Goal: Book appointment/travel/reservation

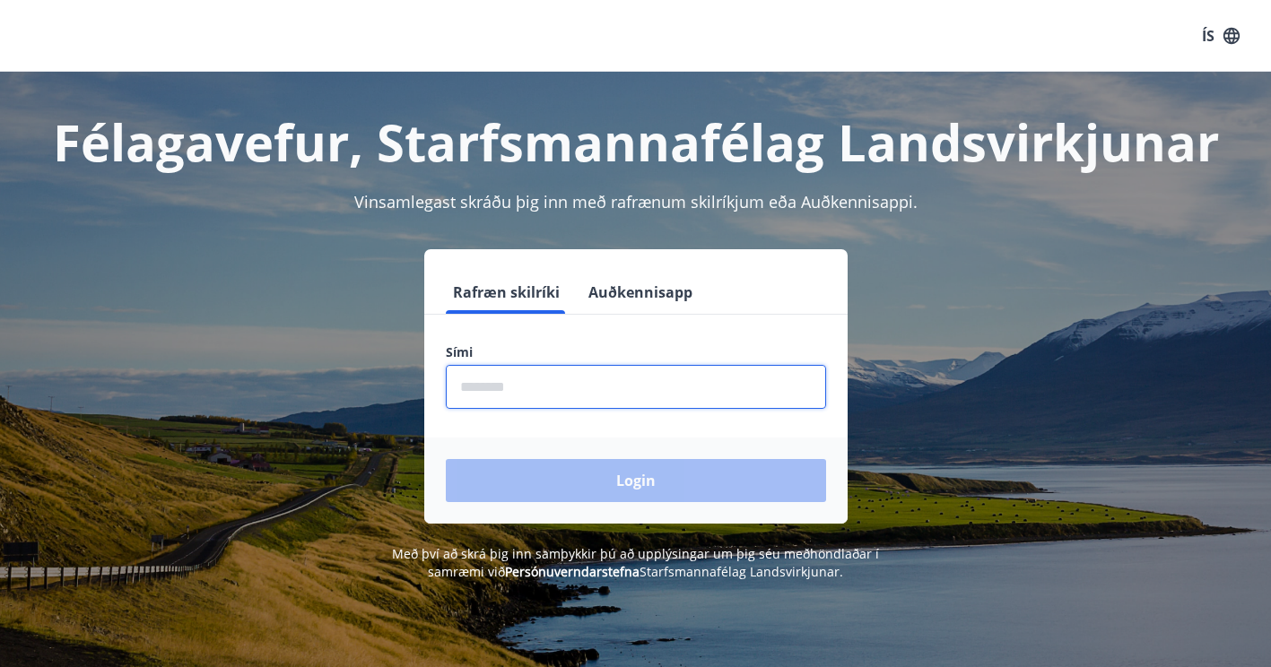
drag, startPoint x: 569, startPoint y: 392, endPoint x: 515, endPoint y: 398, distance: 55.1
click at [515, 398] on input "phone" at bounding box center [636, 387] width 380 height 44
type input "********"
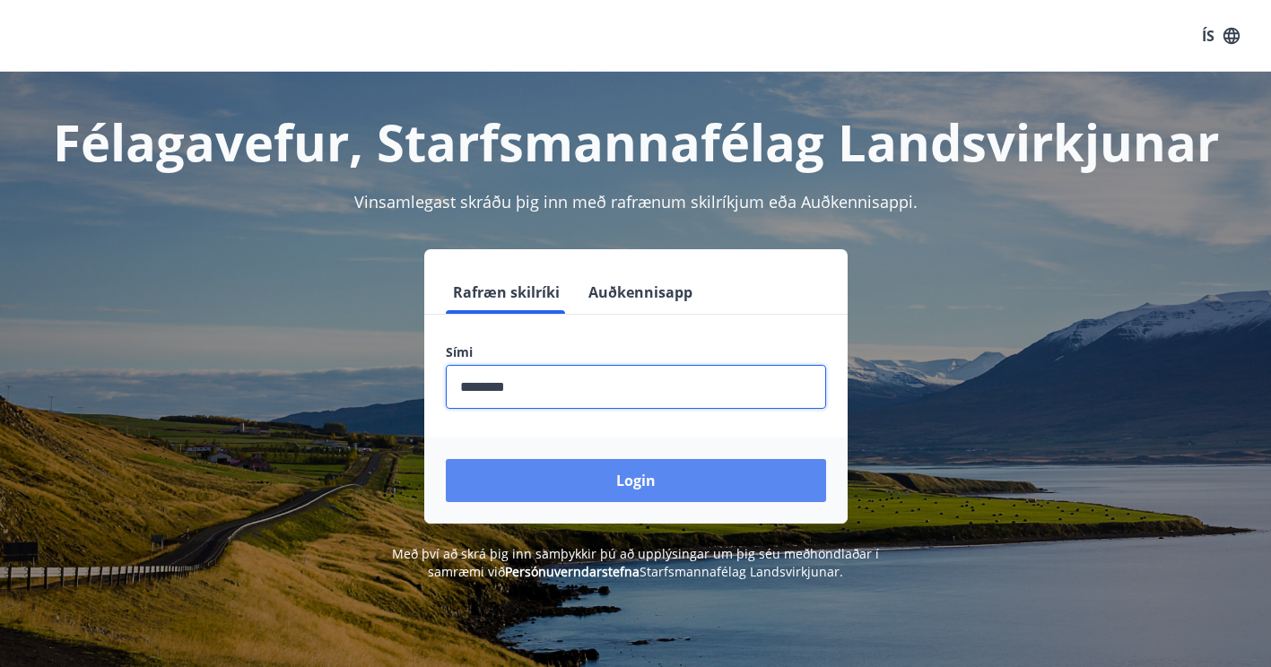
click at [569, 473] on button "Login" at bounding box center [636, 480] width 380 height 43
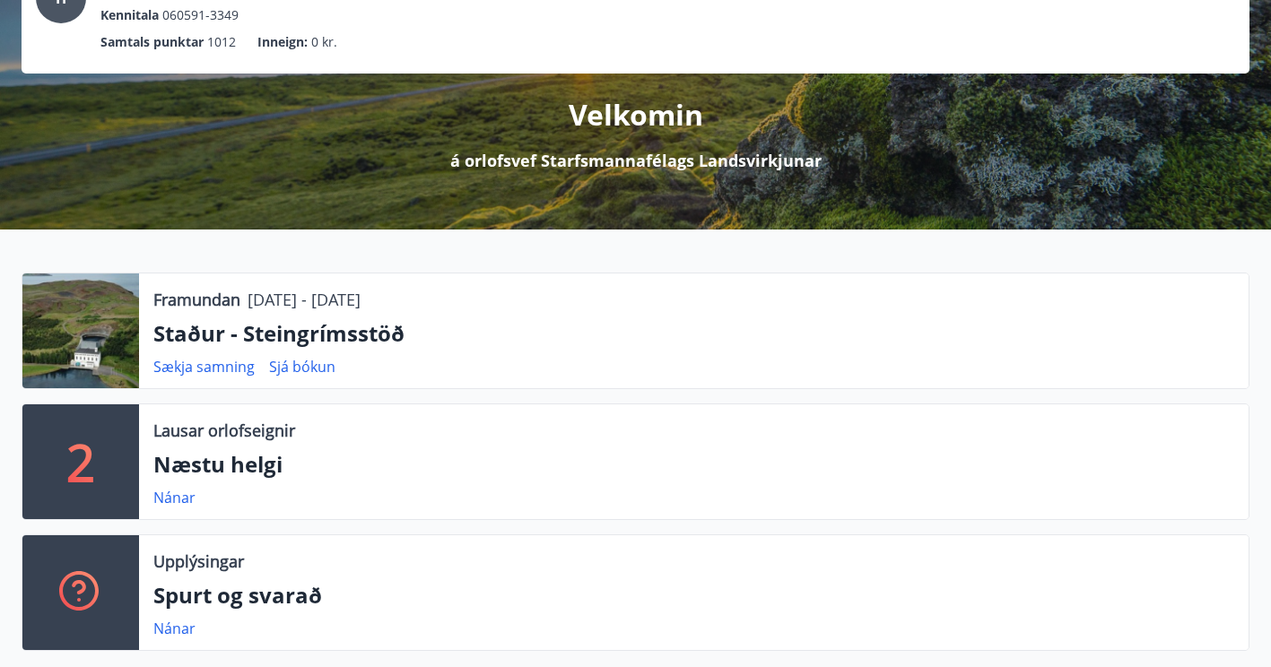
scroll to position [151, 0]
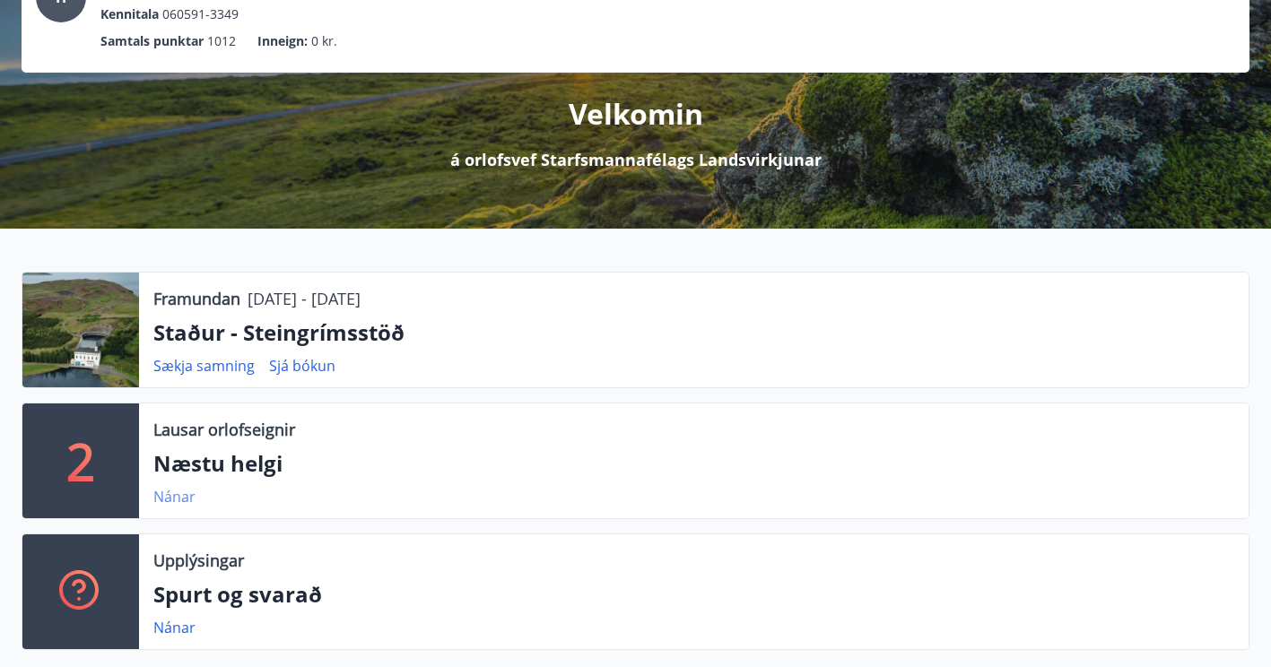
click at [174, 499] on link "Nánar" at bounding box center [174, 497] width 42 height 20
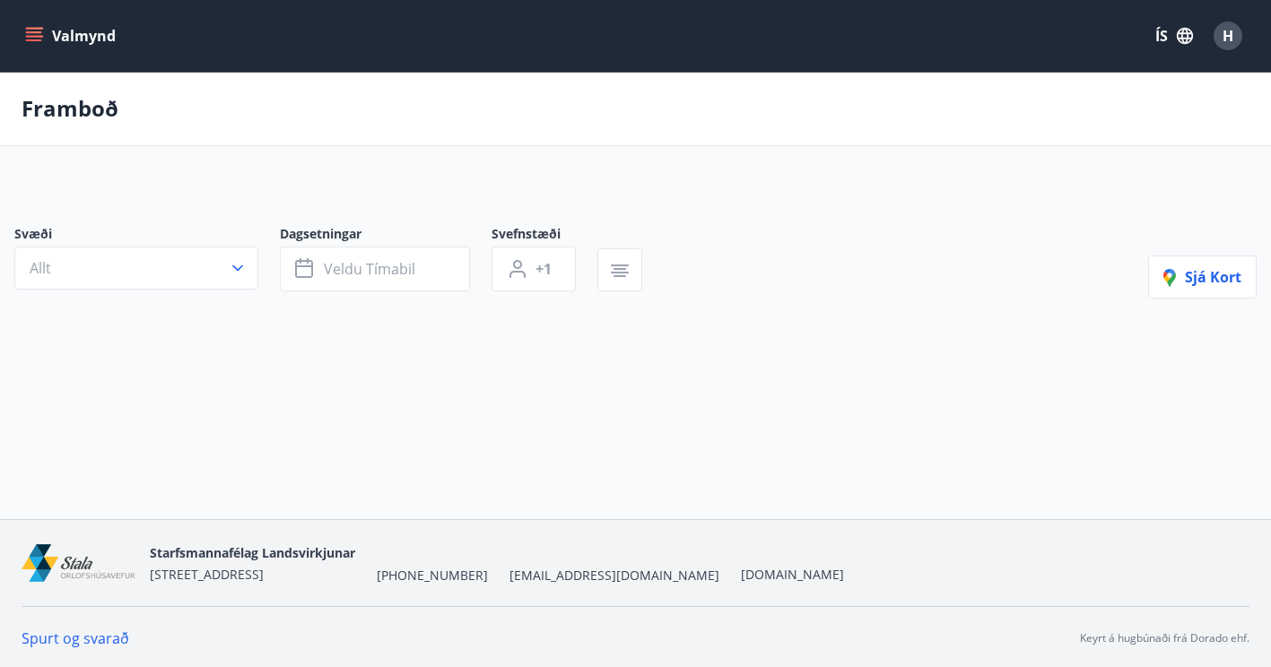
type input "*"
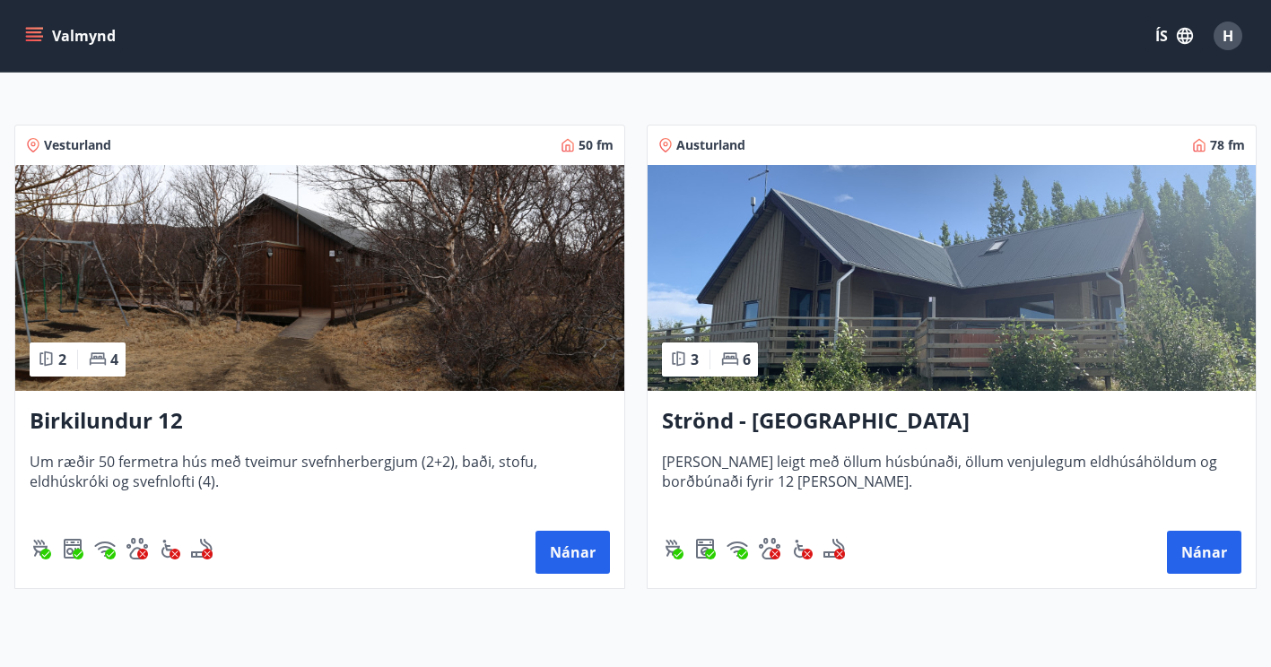
scroll to position [303, 0]
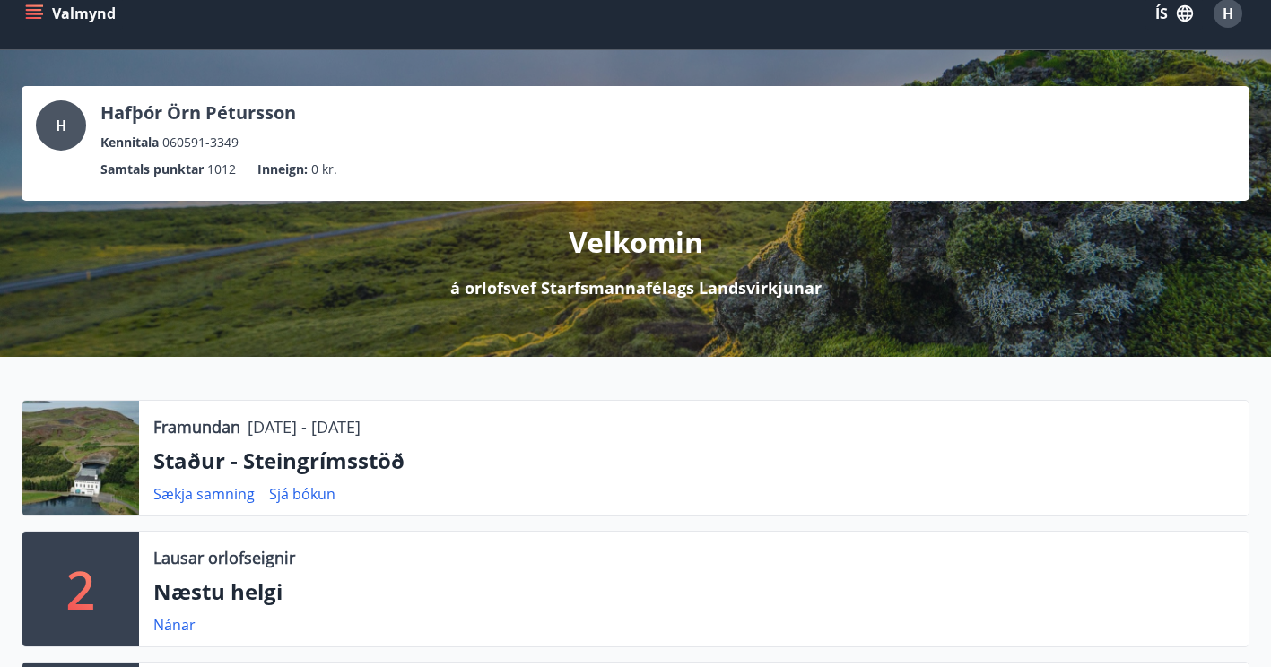
scroll to position [22, 0]
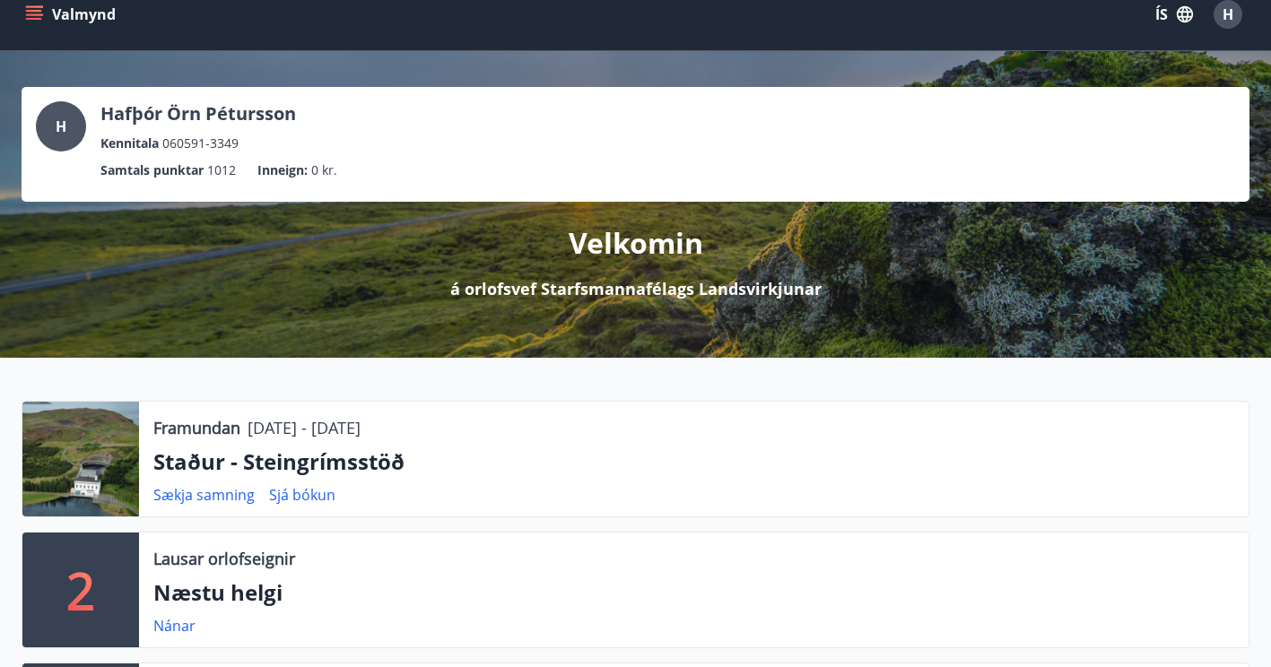
click at [29, 13] on icon "menu" at bounding box center [36, 14] width 20 height 2
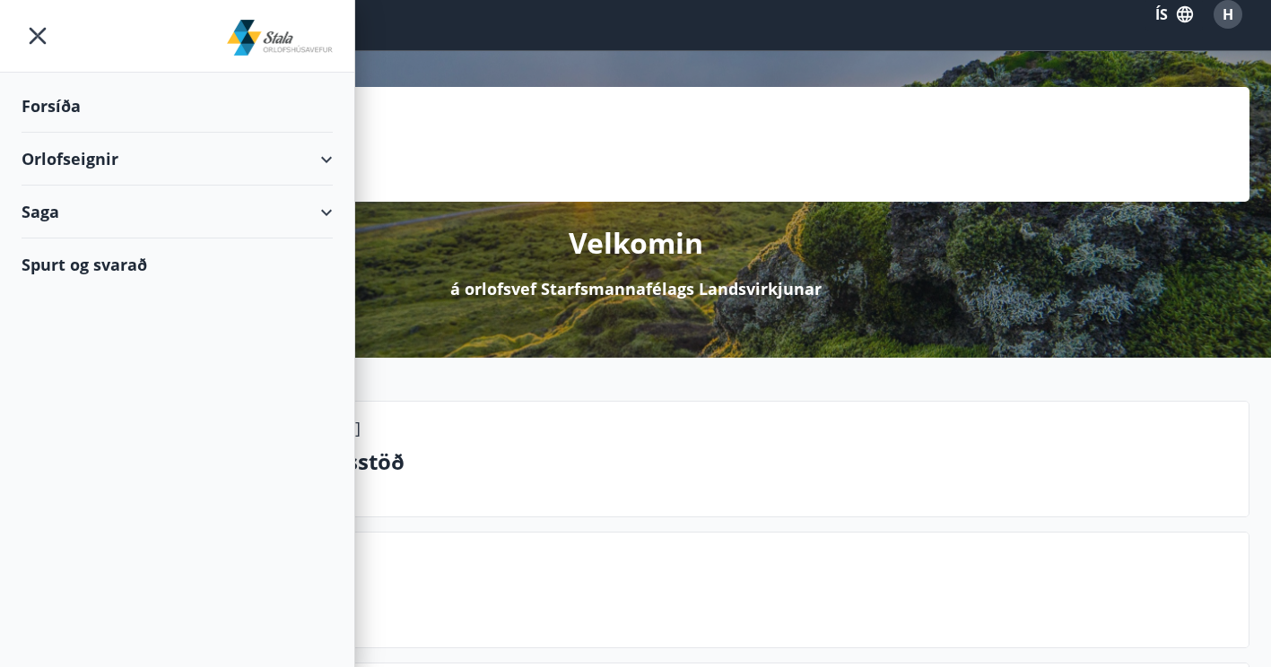
click at [117, 146] on div "Orlofseignir" at bounding box center [177, 159] width 311 height 53
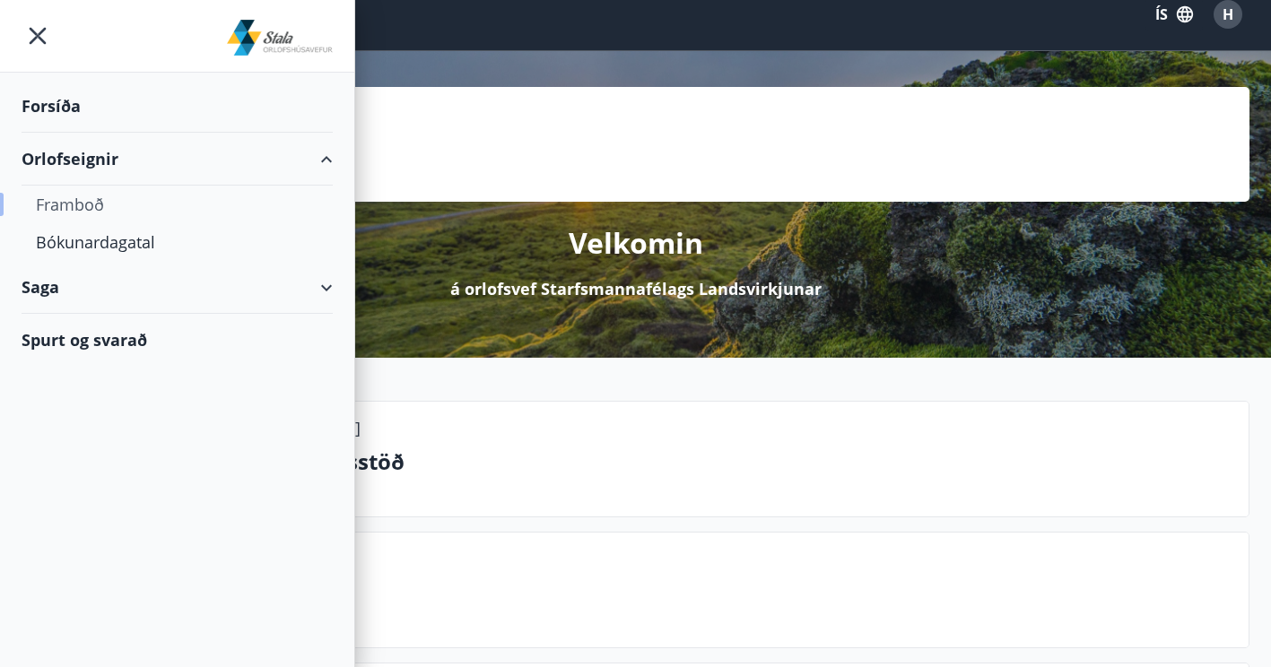
click at [67, 202] on div "Framboð" at bounding box center [177, 205] width 282 height 38
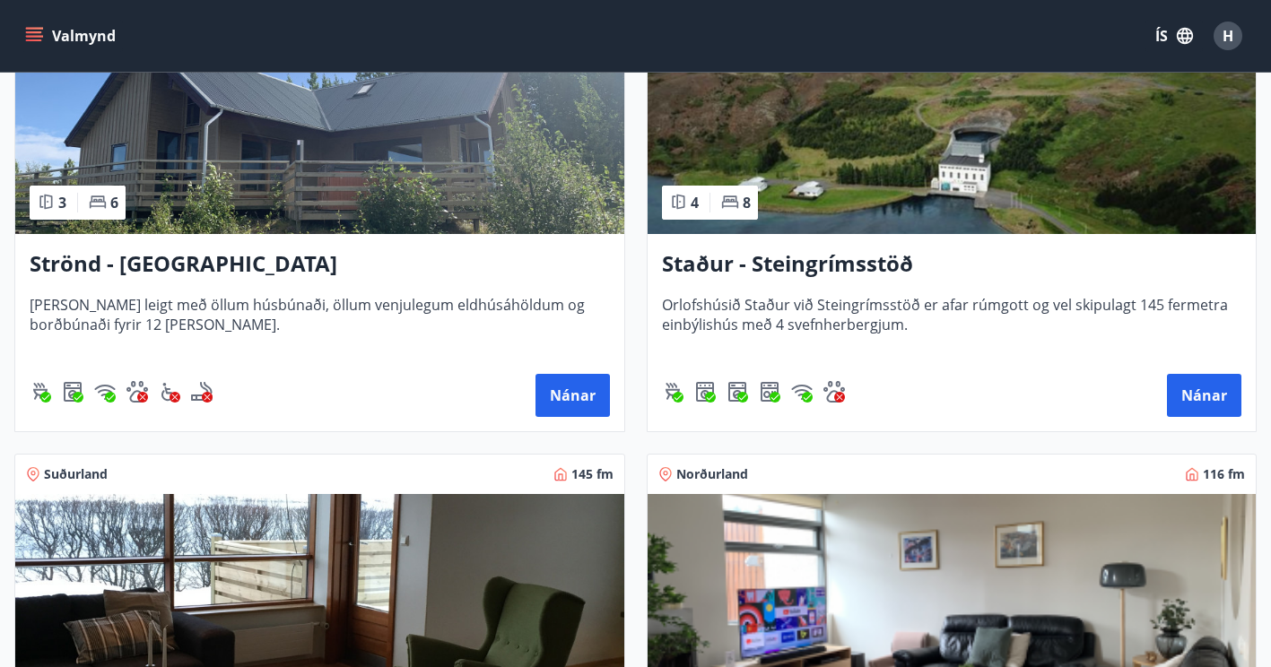
scroll to position [1401, 0]
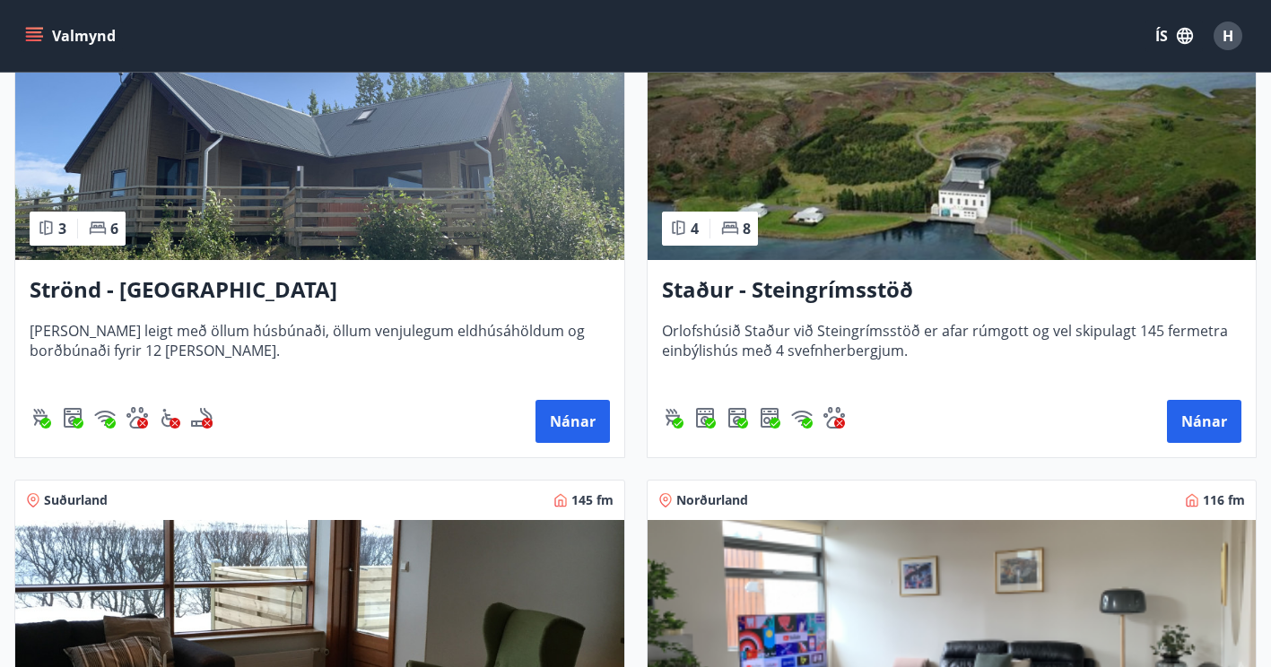
click at [787, 164] on img at bounding box center [951, 147] width 609 height 226
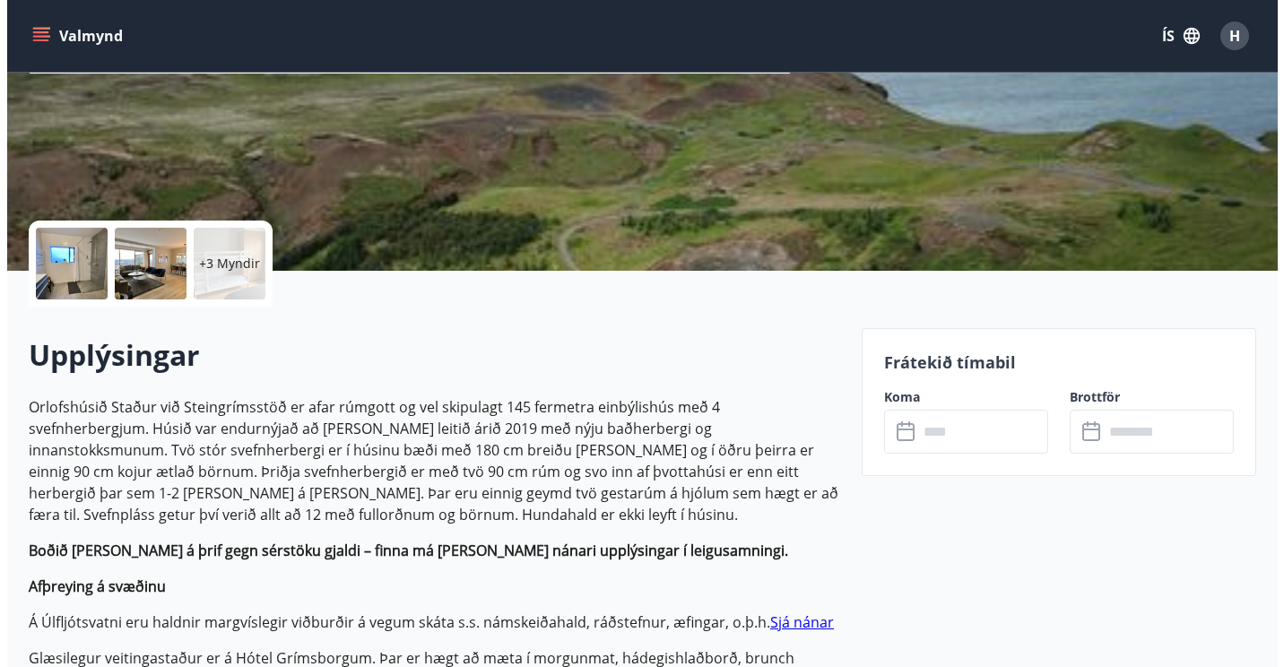
scroll to position [266, 0]
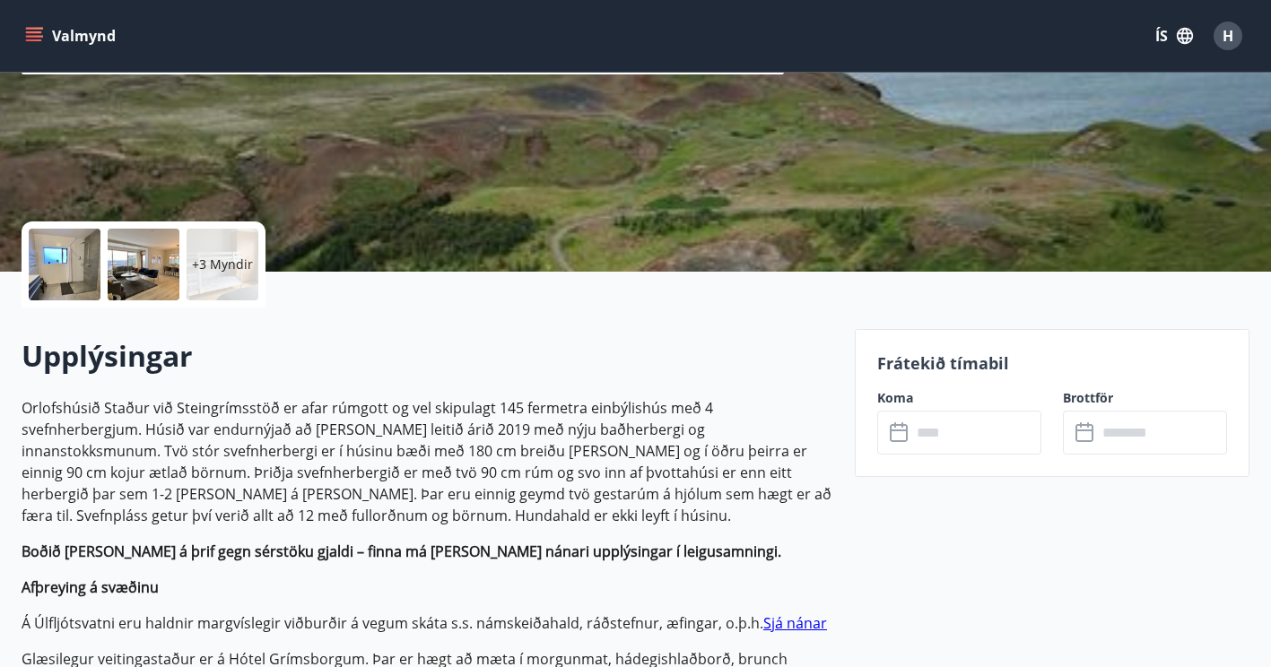
click at [209, 251] on div "+3 Myndir" at bounding box center [223, 265] width 72 height 72
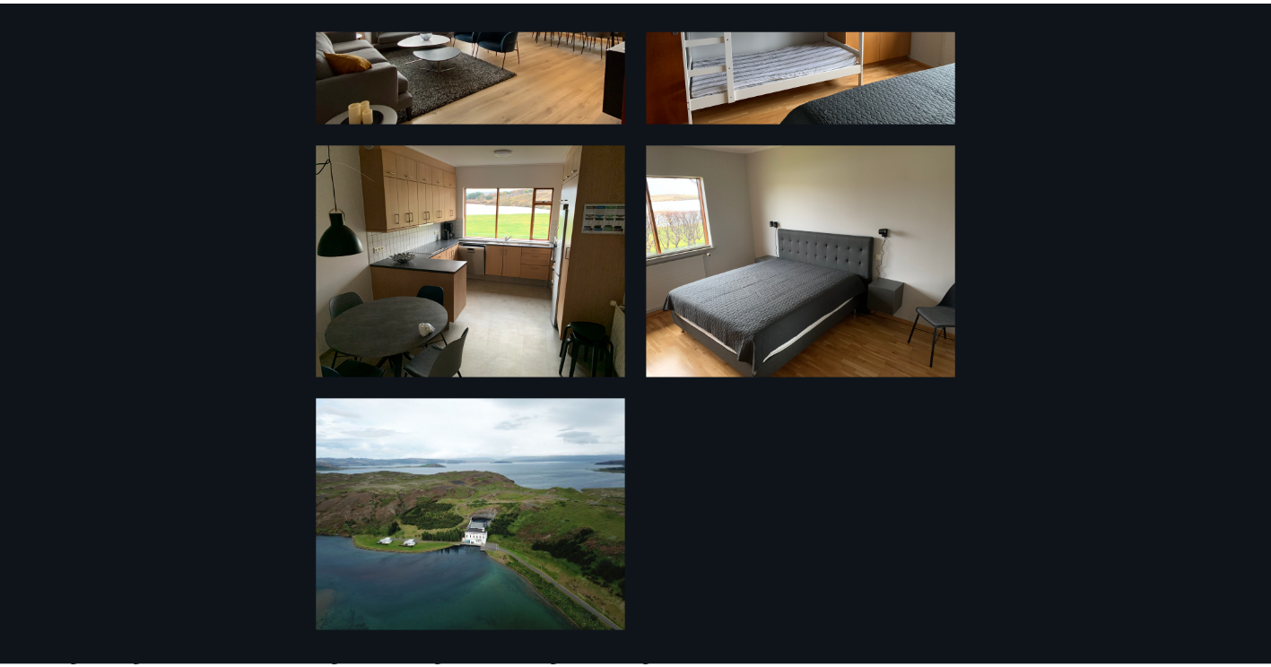
scroll to position [0, 0]
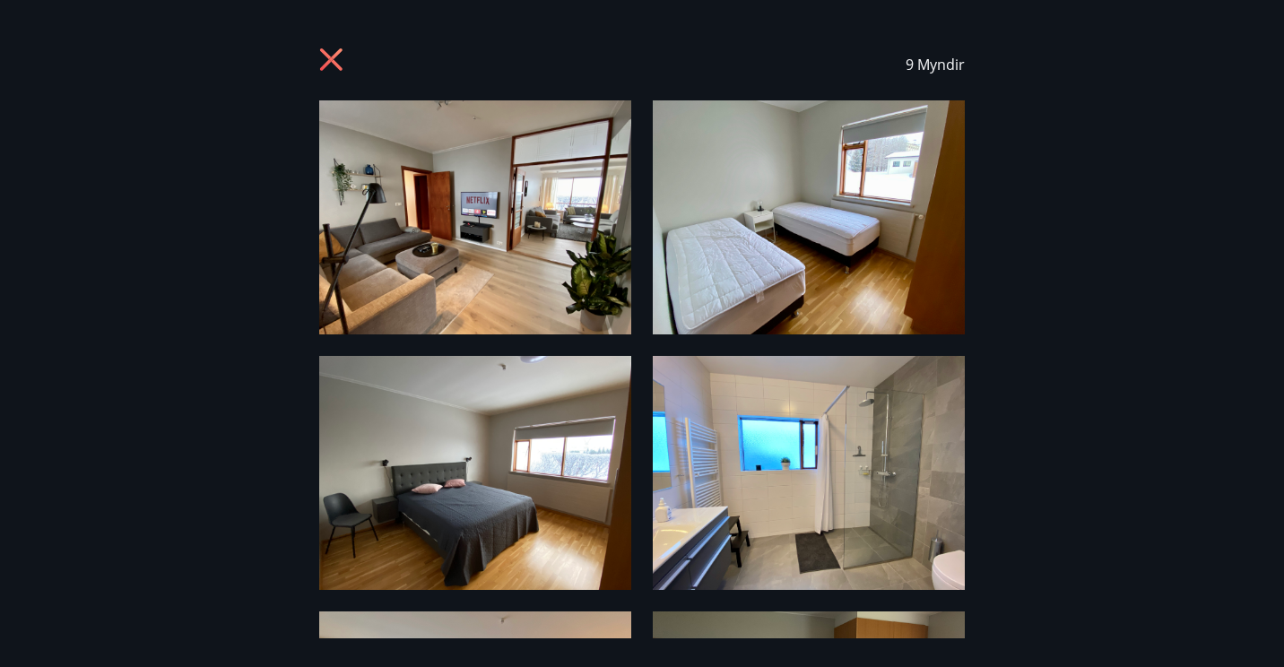
click at [346, 62] on icon at bounding box center [333, 62] width 29 height 29
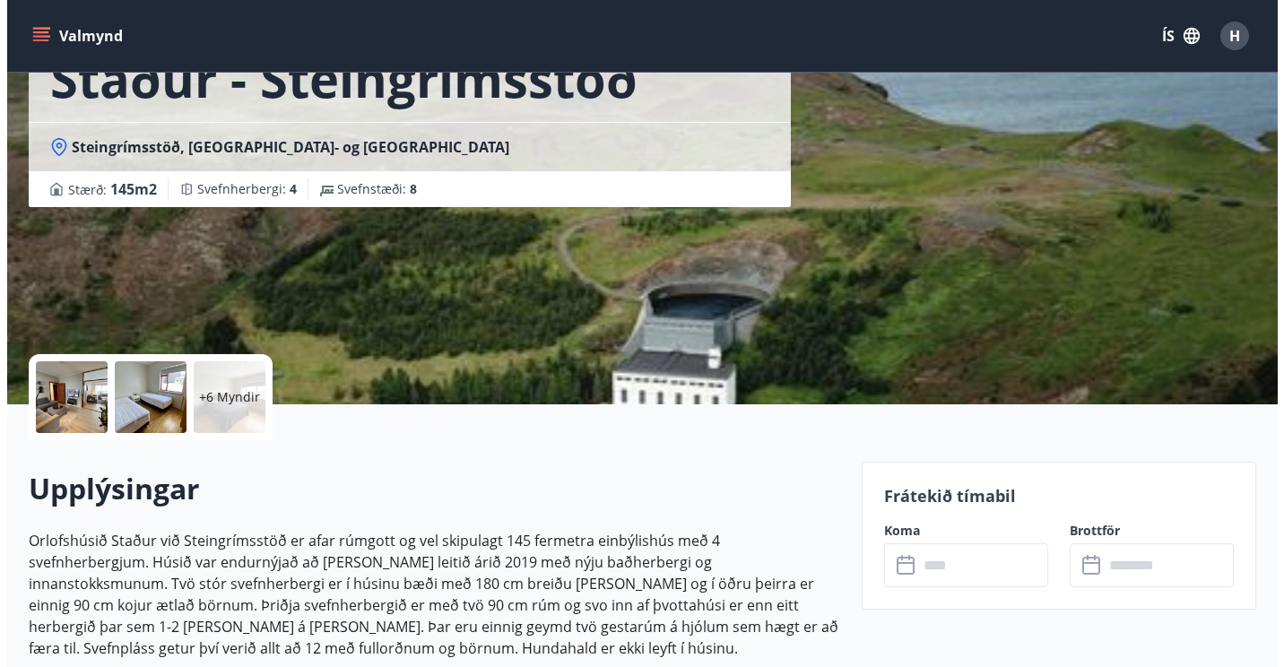
scroll to position [161, 0]
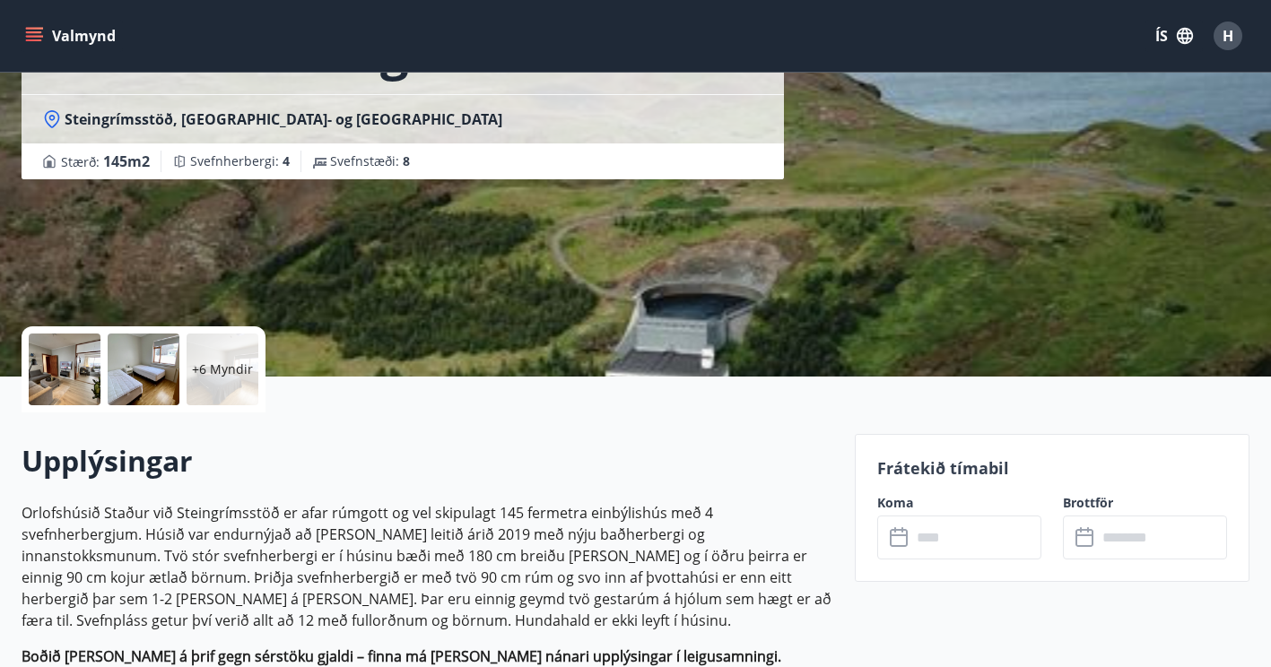
click at [217, 344] on div "+6 Myndir" at bounding box center [223, 370] width 72 height 72
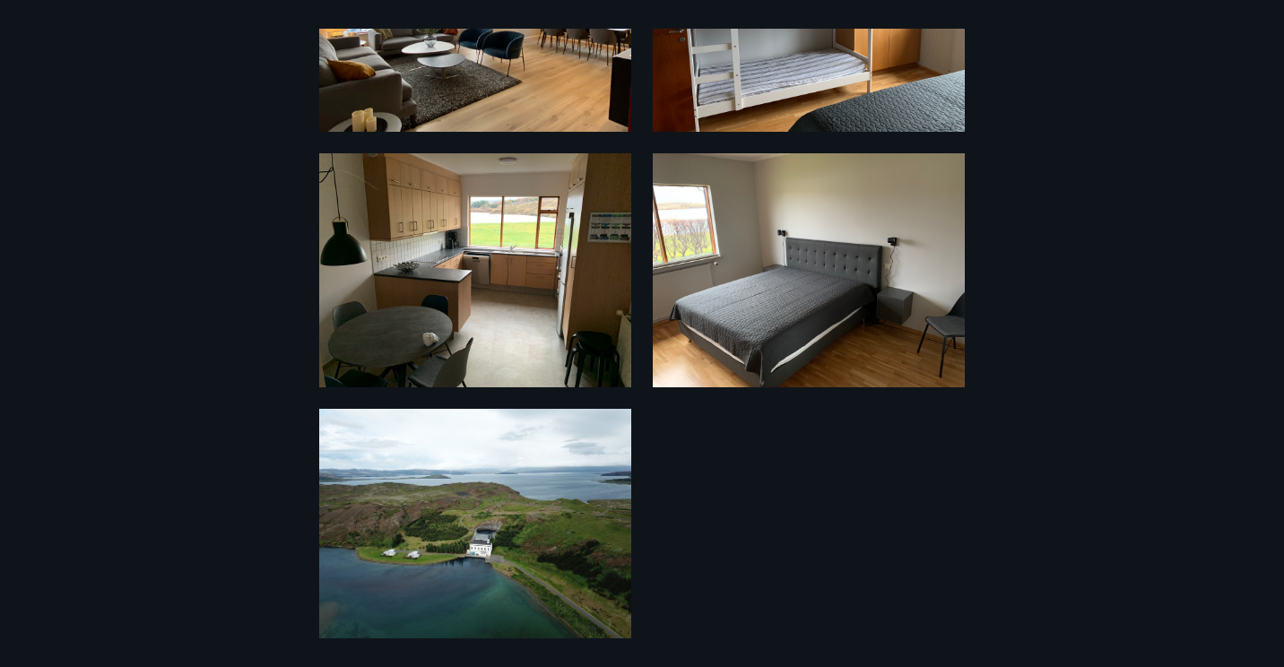
scroll to position [714, 0]
click at [464, 526] on img at bounding box center [475, 526] width 312 height 234
